Goal: Information Seeking & Learning: Learn about a topic

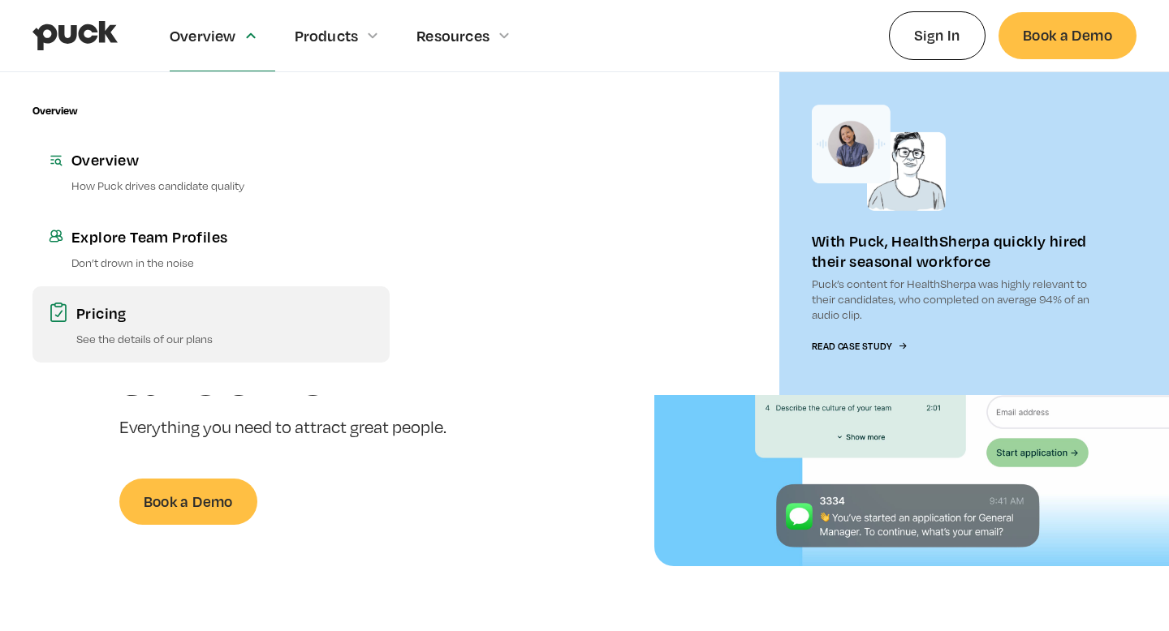
click at [189, 324] on link "Pricing See the details of our plans" at bounding box center [210, 325] width 357 height 76
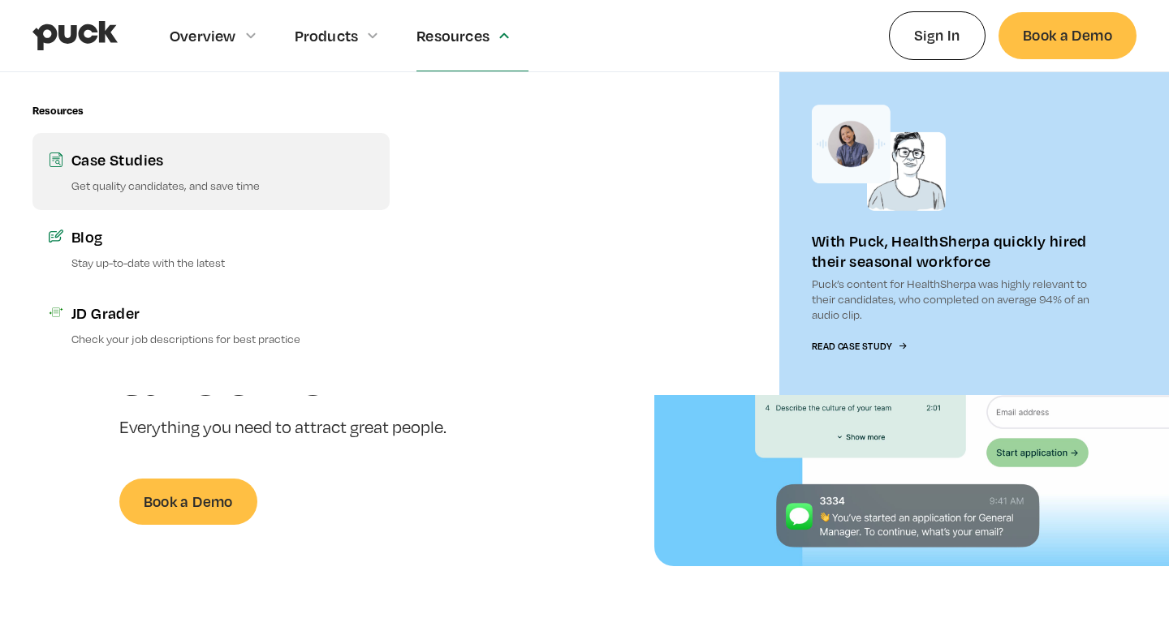
click at [213, 186] on p "Get quality candidates, and save time" at bounding box center [222, 185] width 302 height 15
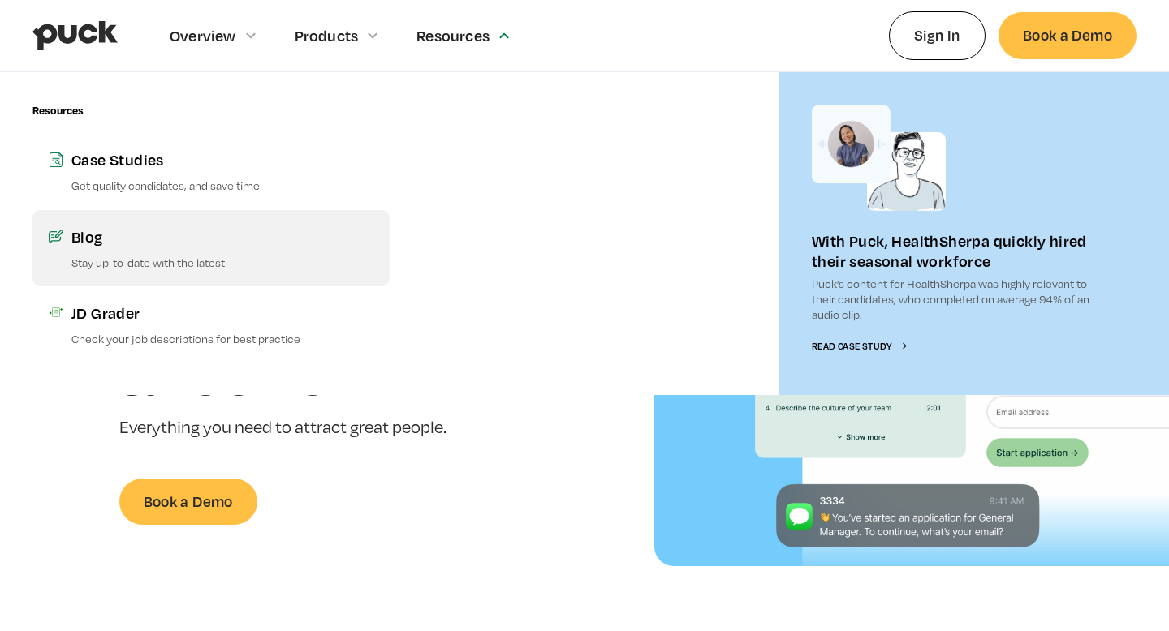
click at [216, 238] on div "Blog" at bounding box center [222, 236] width 302 height 20
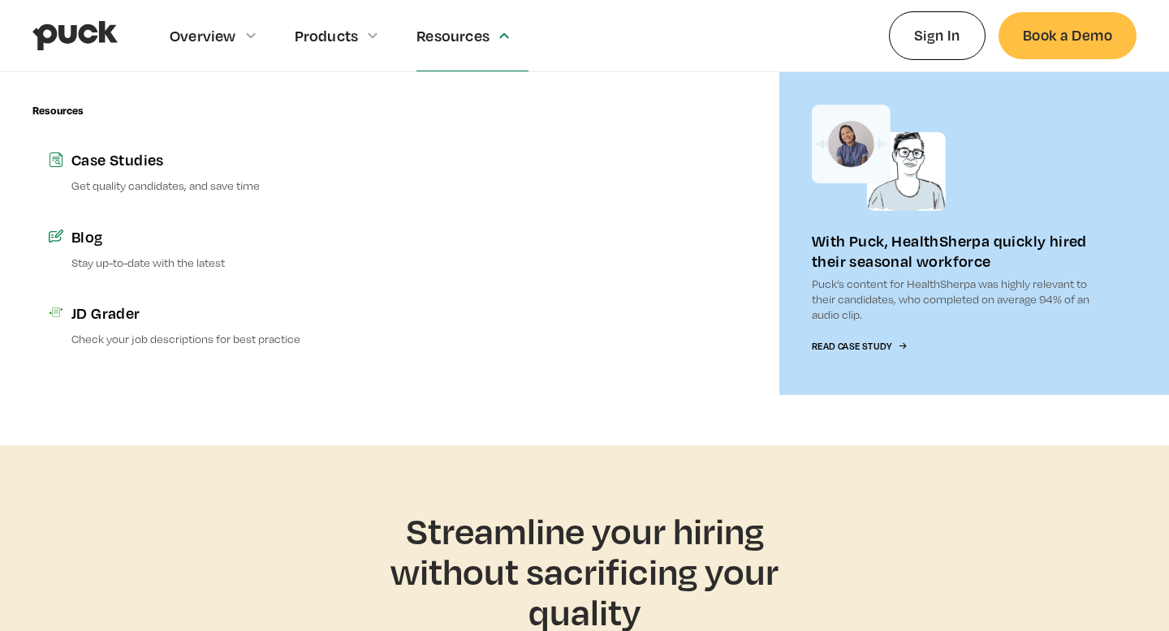
scroll to position [2695, 0]
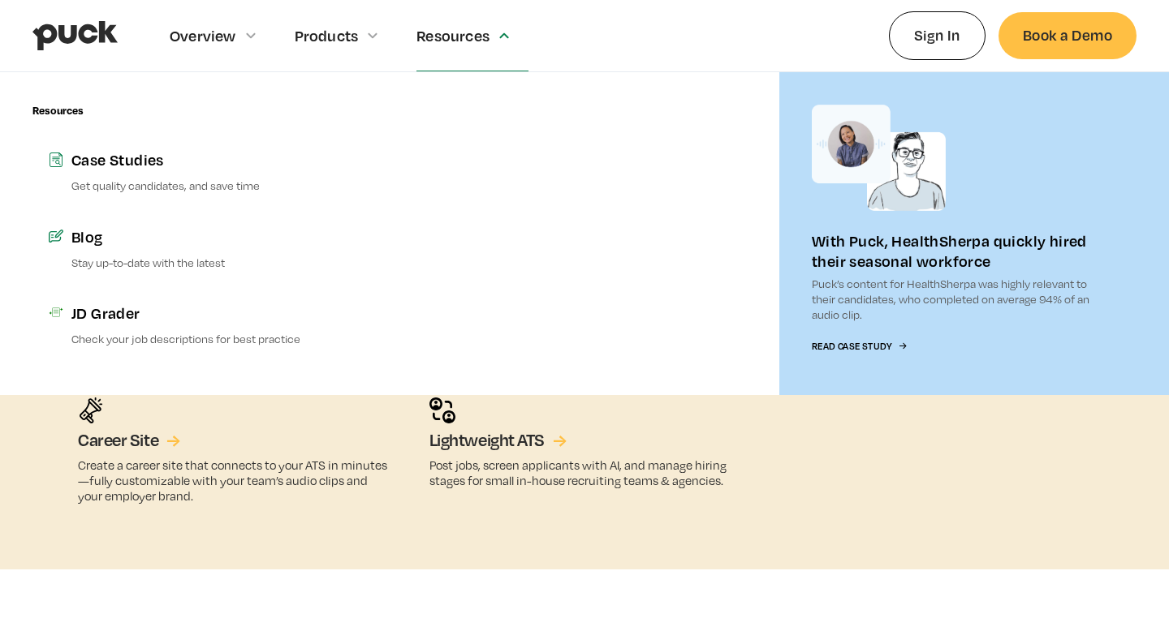
click at [67, 567] on aside "Streamline your hiring without sacrificing your quality Talent CRM → Build rela…" at bounding box center [584, 284] width 1169 height 569
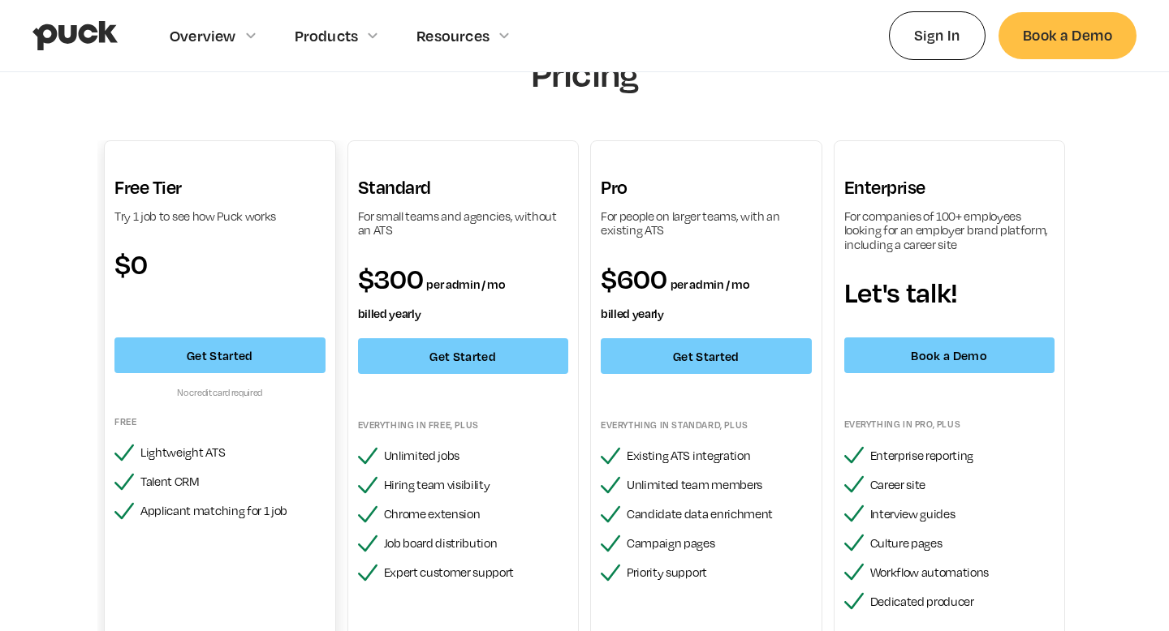
scroll to position [562, 0]
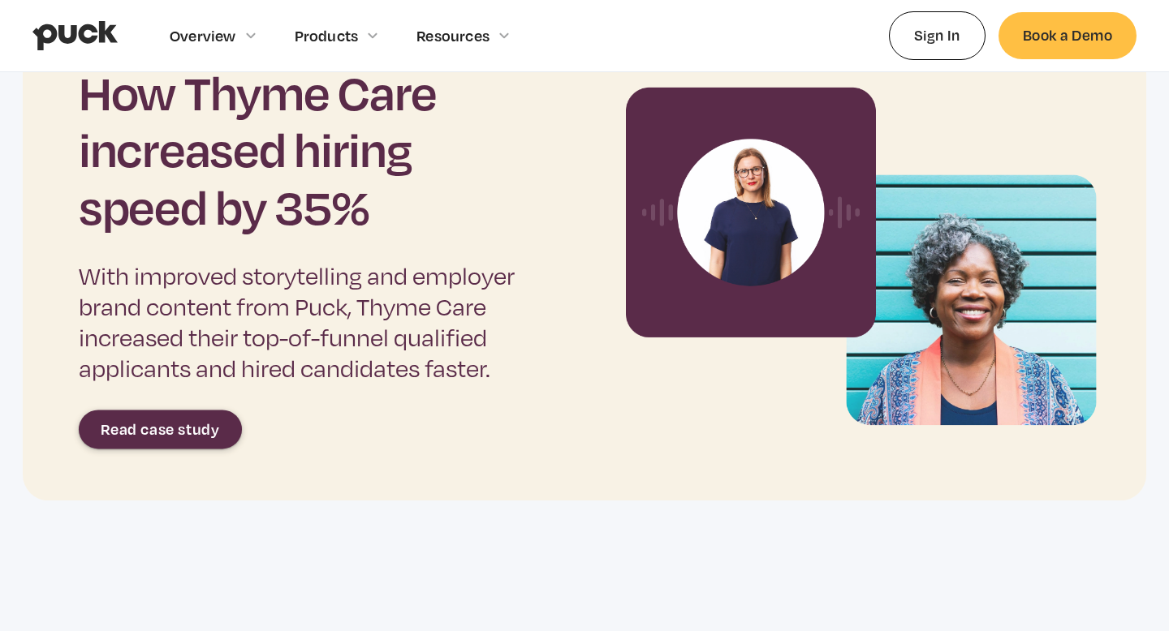
scroll to position [694, 0]
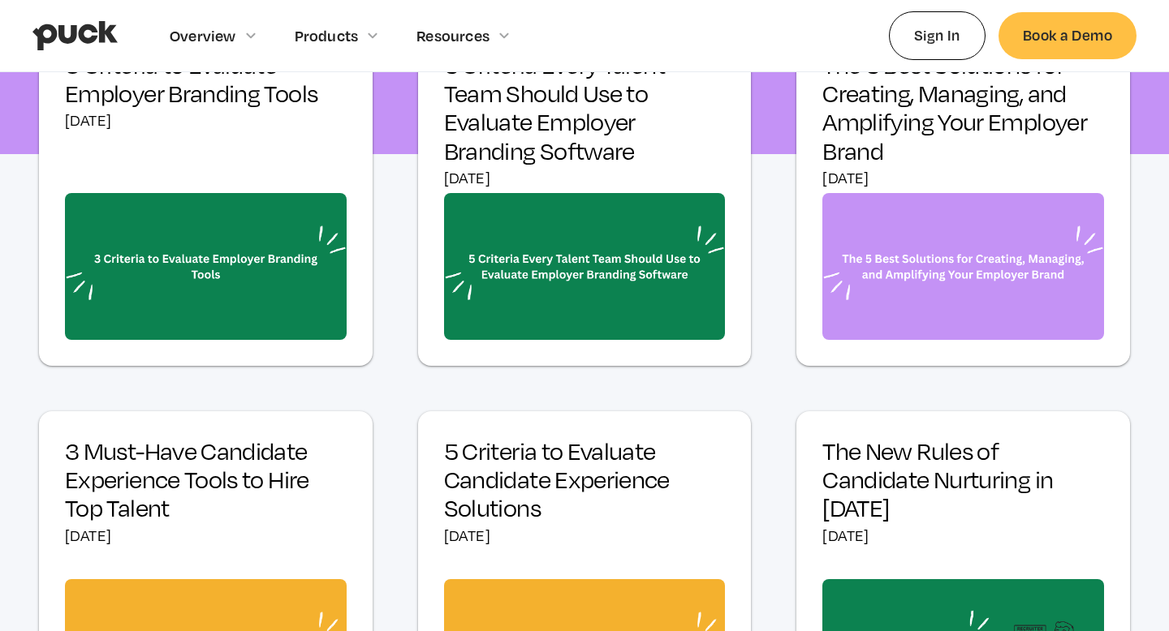
scroll to position [627, 0]
